Goal: Transaction & Acquisition: Purchase product/service

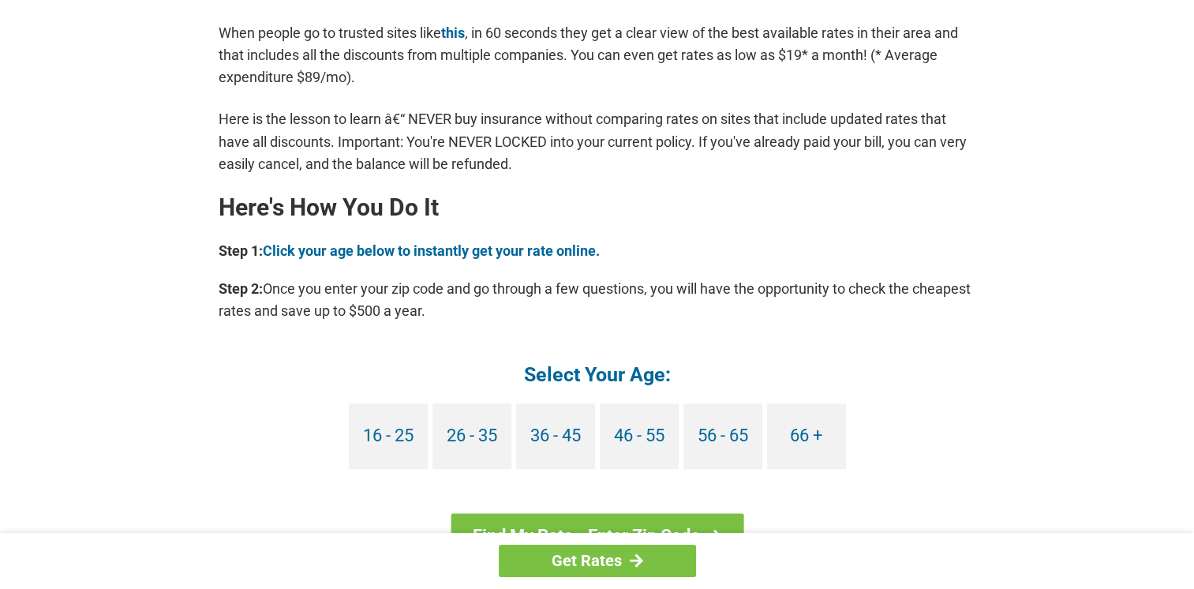
scroll to position [1342, 0]
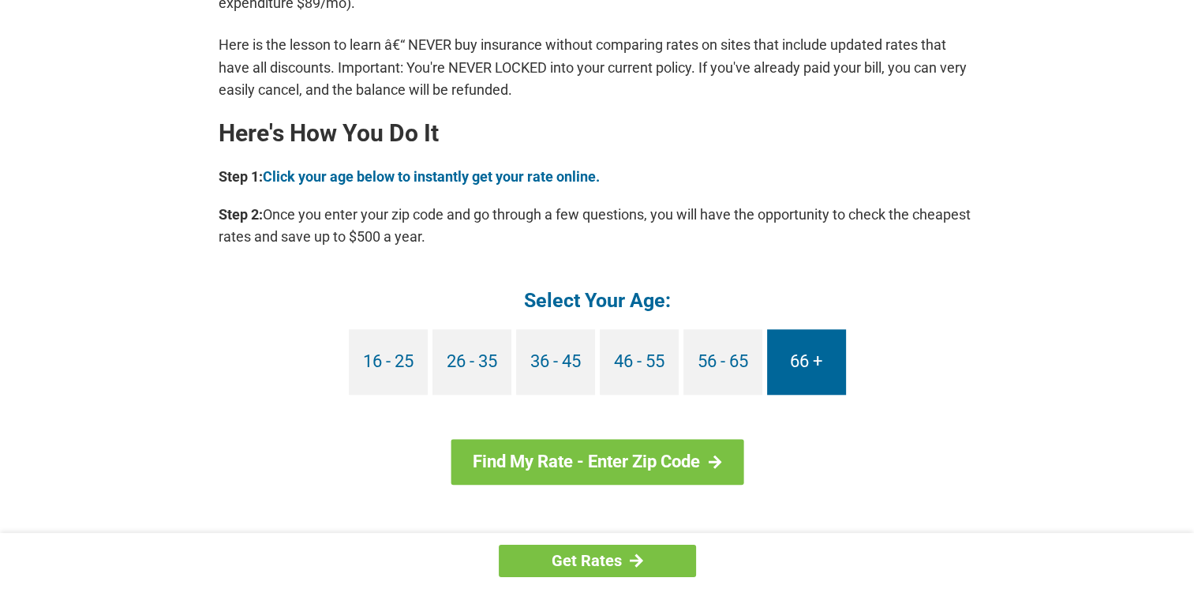
click at [812, 354] on link "66 +" at bounding box center [806, 362] width 79 height 66
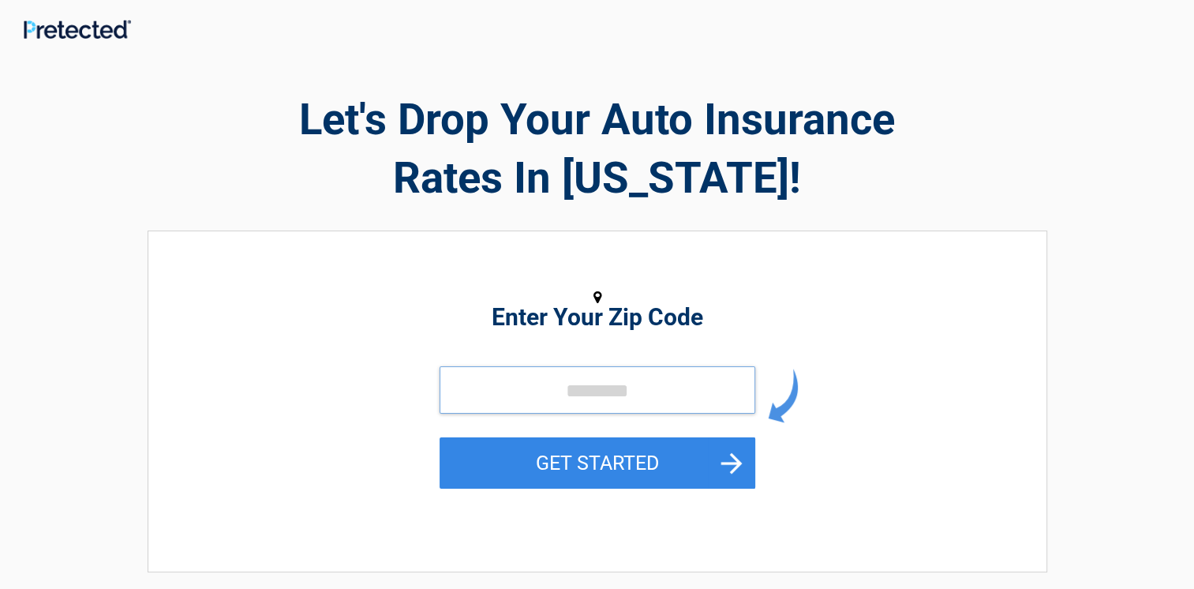
click at [594, 403] on input "tel" at bounding box center [598, 389] width 316 height 47
type input "*****"
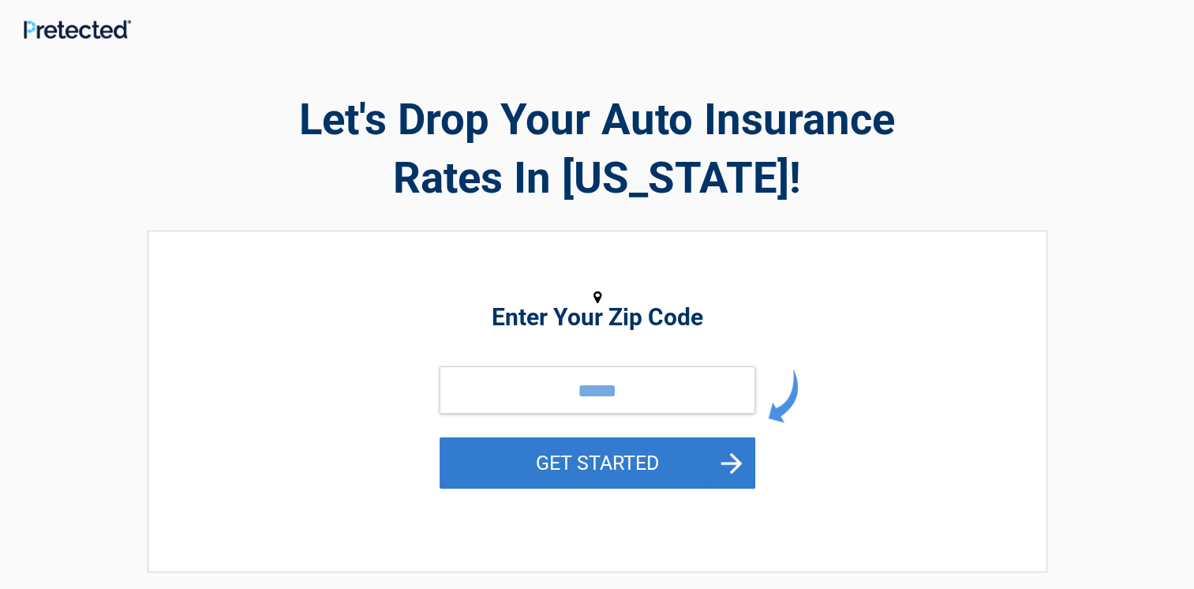
click at [499, 454] on button "GET STARTED" at bounding box center [598, 462] width 316 height 51
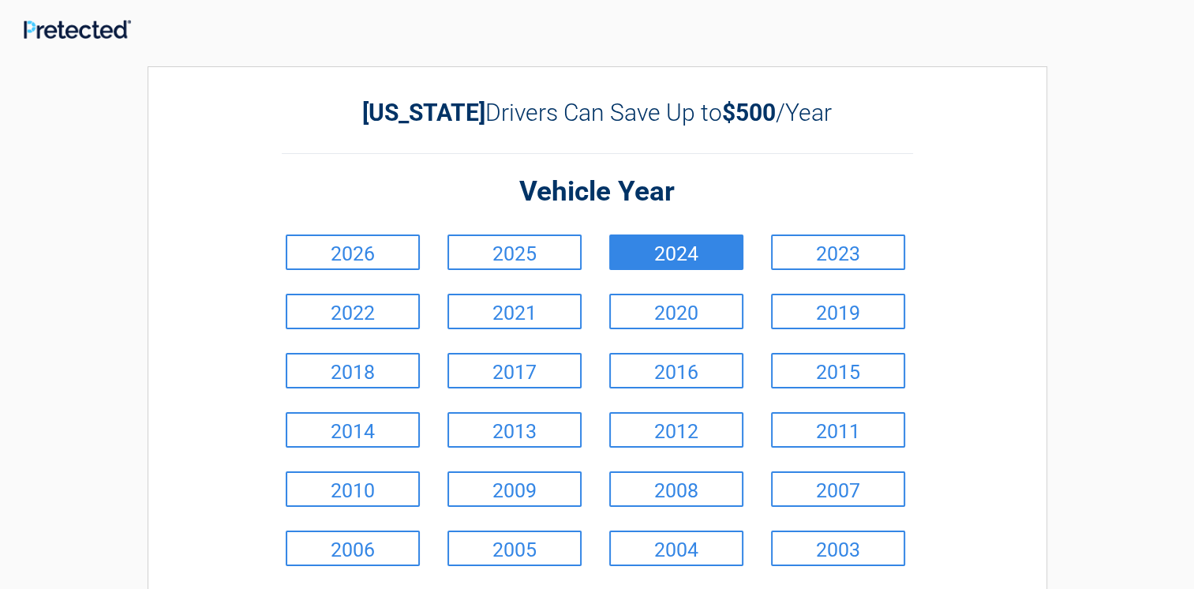
click at [711, 245] on link "2024" at bounding box center [676, 252] width 134 height 36
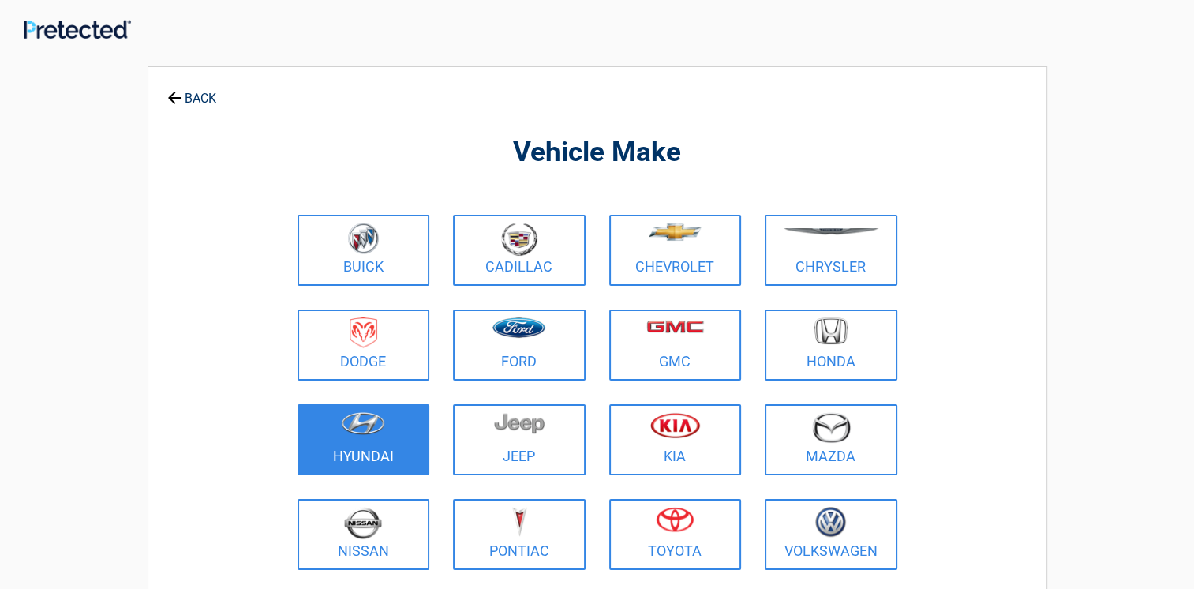
click at [362, 444] on link "Hyundai" at bounding box center [364, 439] width 133 height 71
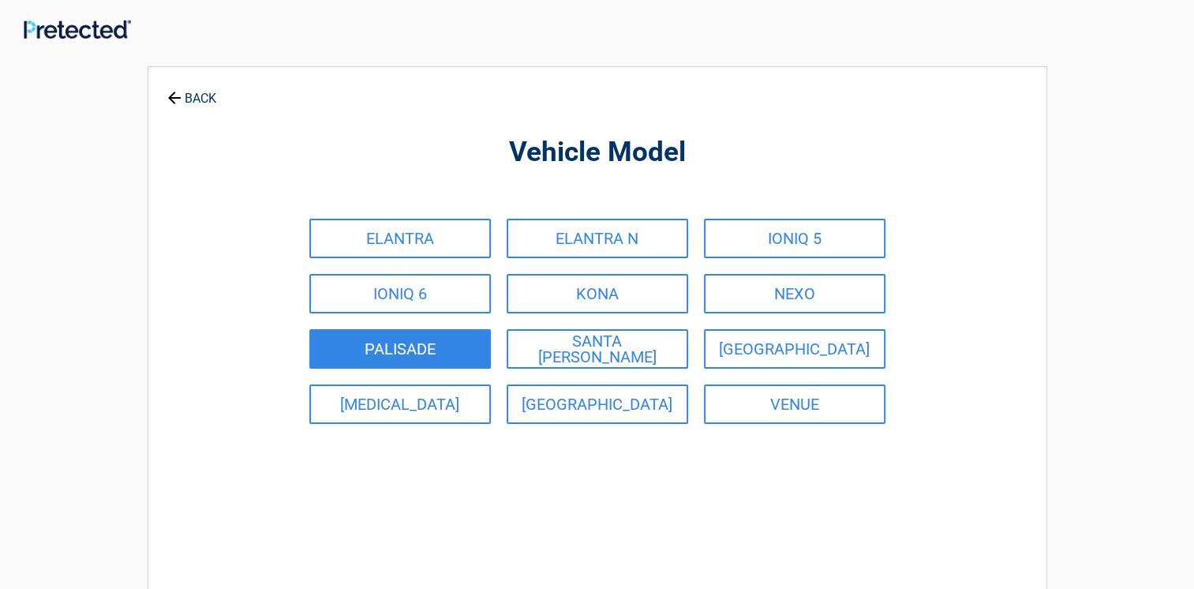
click at [417, 336] on link "PALISADE" at bounding box center [400, 348] width 182 height 39
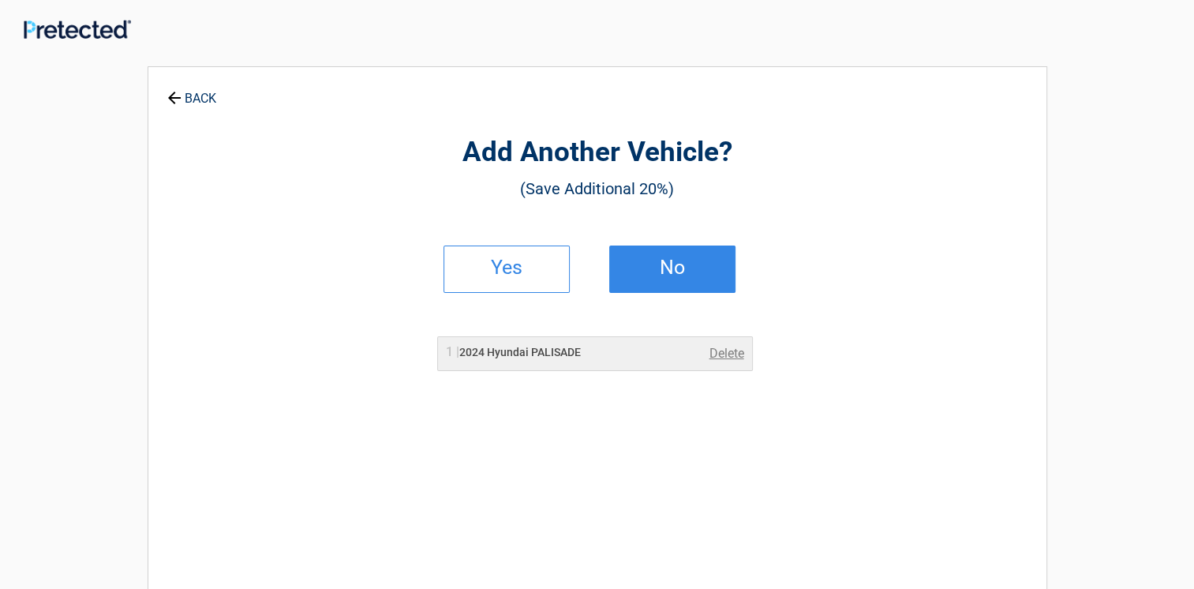
click at [667, 262] on h2 "No" at bounding box center [672, 267] width 93 height 11
